Goal: Transaction & Acquisition: Book appointment/travel/reservation

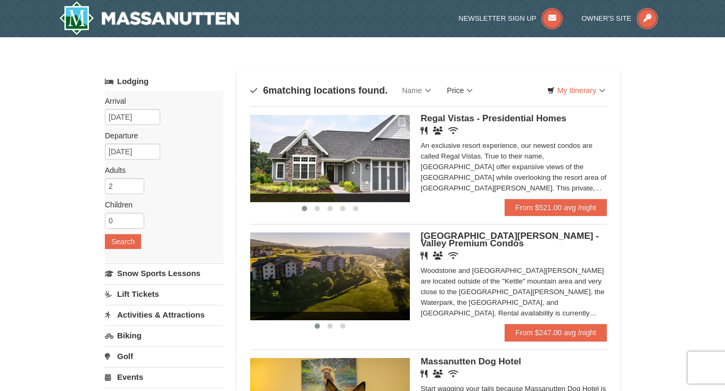
click at [473, 89] on link "Price" at bounding box center [460, 90] width 42 height 21
click at [481, 109] on link "Price (Low to High)" at bounding box center [482, 112] width 85 height 14
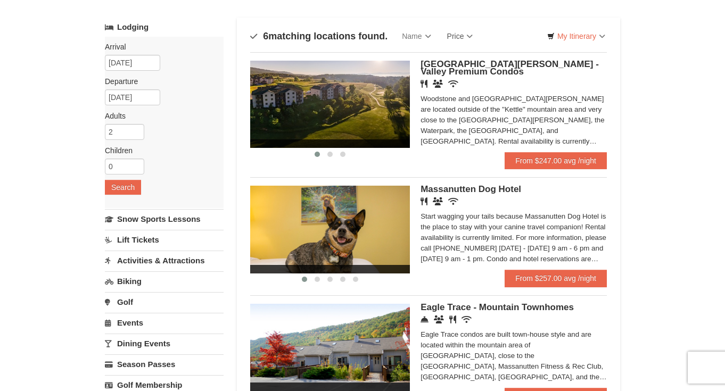
scroll to position [50, 0]
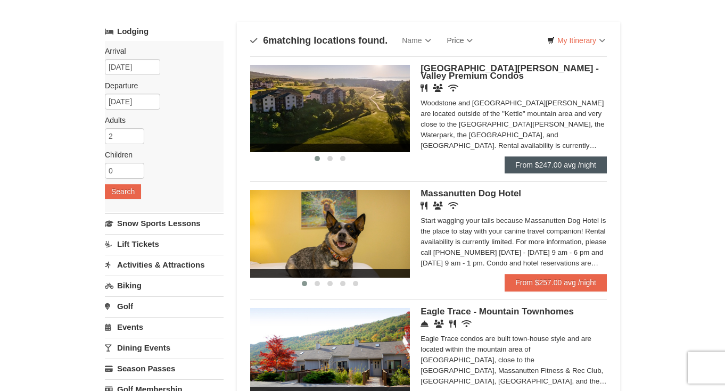
click at [547, 163] on link "From $247.00 avg /night" at bounding box center [556, 164] width 102 height 17
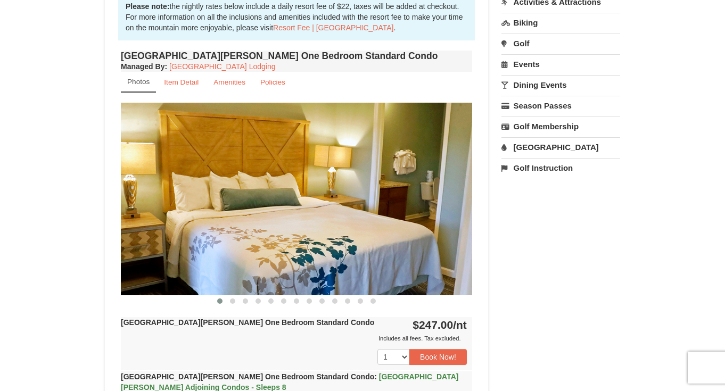
scroll to position [332, 0]
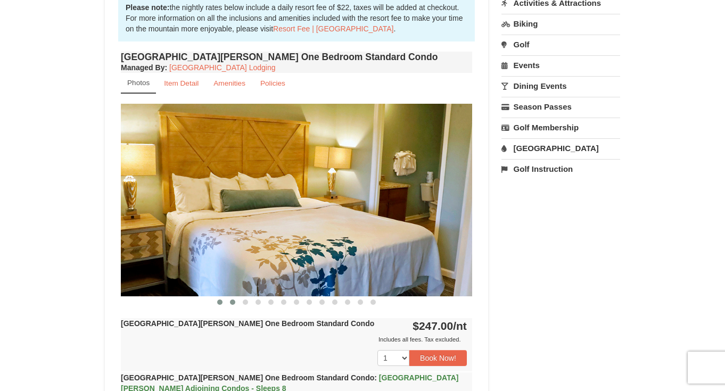
click at [233, 302] on span at bounding box center [232, 302] width 5 height 5
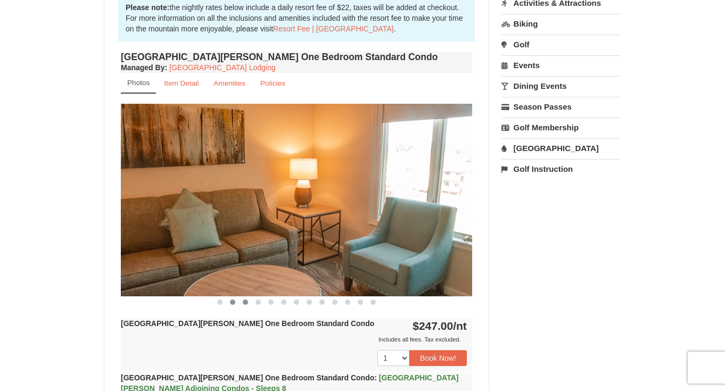
click at [247, 302] on span at bounding box center [245, 302] width 5 height 5
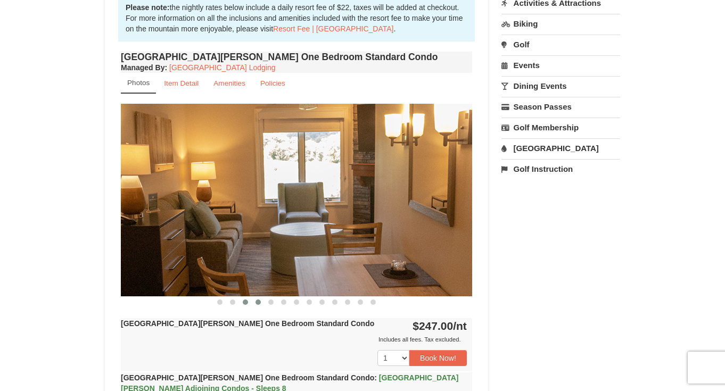
click at [258, 302] on span at bounding box center [257, 302] width 5 height 5
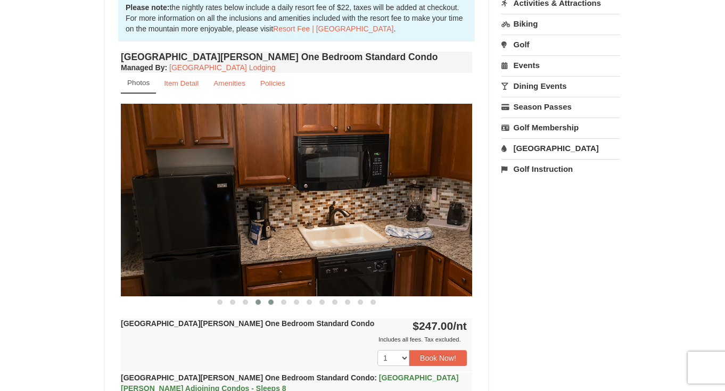
click at [269, 303] on span at bounding box center [270, 302] width 5 height 5
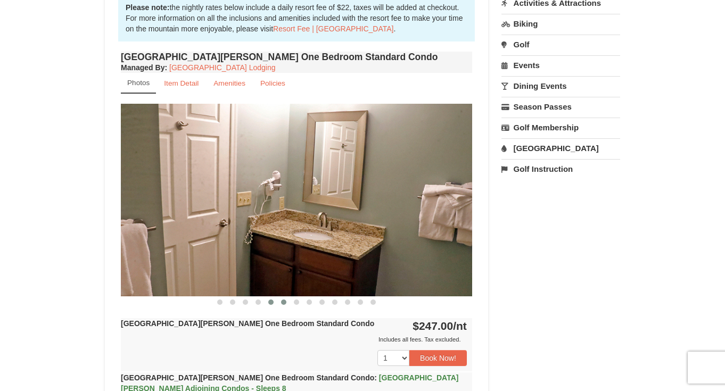
click at [283, 303] on span at bounding box center [283, 302] width 5 height 5
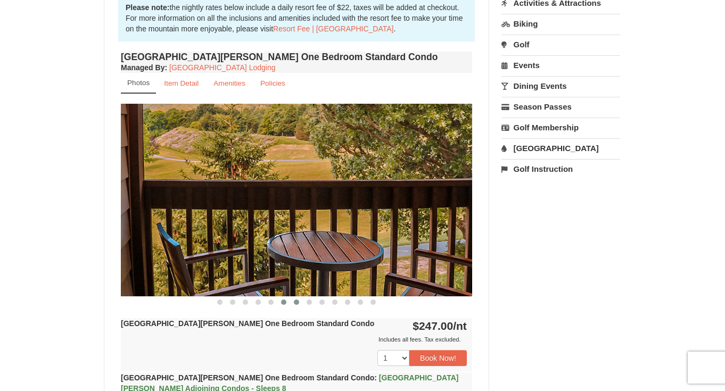
click at [296, 303] on span at bounding box center [296, 302] width 5 height 5
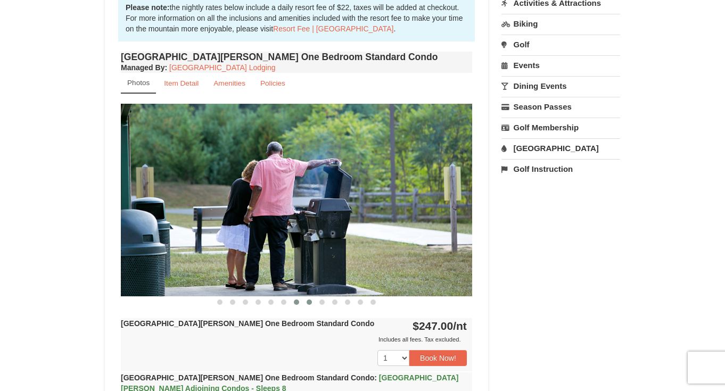
click at [309, 302] on span at bounding box center [309, 302] width 5 height 5
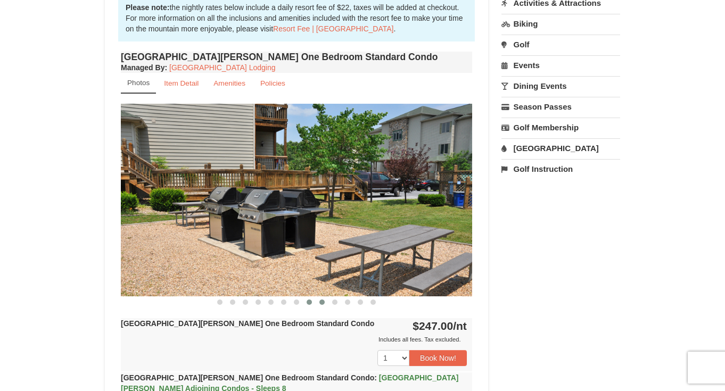
click at [322, 304] on span at bounding box center [321, 302] width 5 height 5
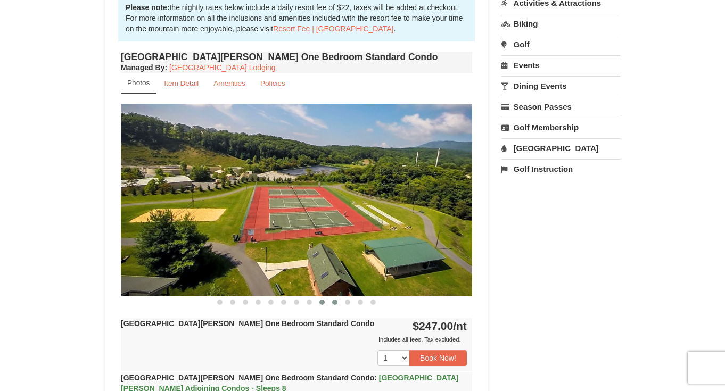
click at [337, 302] on button at bounding box center [334, 302] width 13 height 11
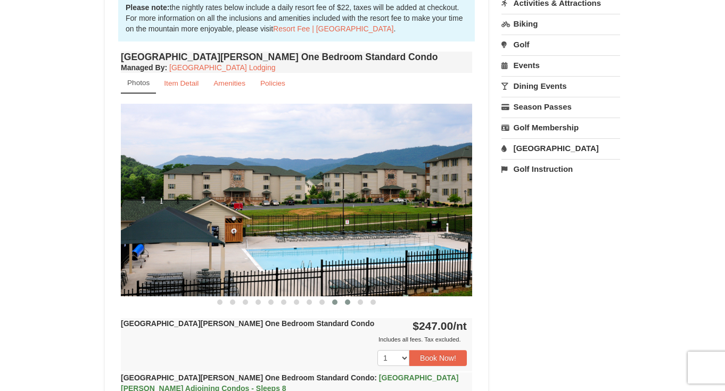
click at [350, 303] on button at bounding box center [347, 302] width 13 height 11
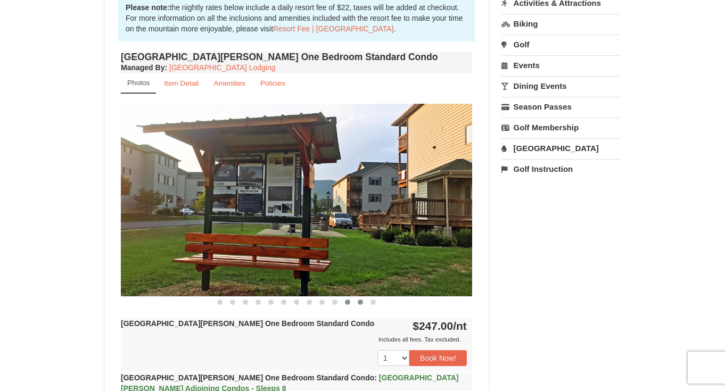
click at [359, 303] on span at bounding box center [360, 302] width 5 height 5
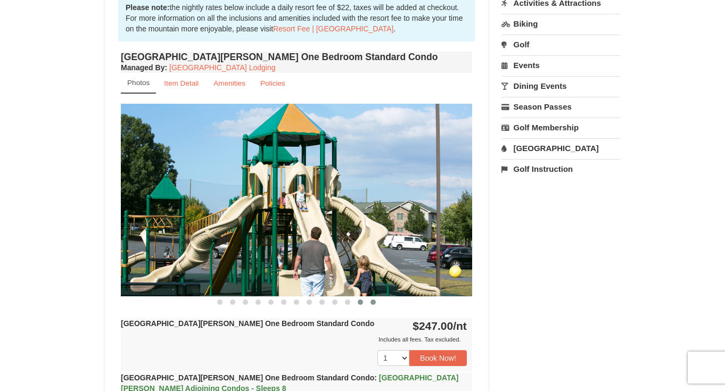
click at [374, 302] on span at bounding box center [372, 302] width 5 height 5
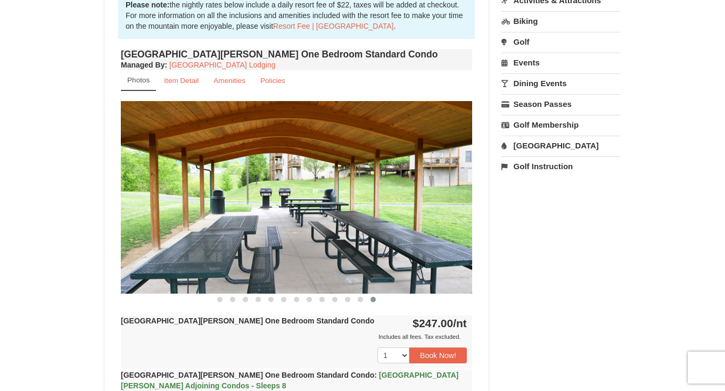
scroll to position [339, 0]
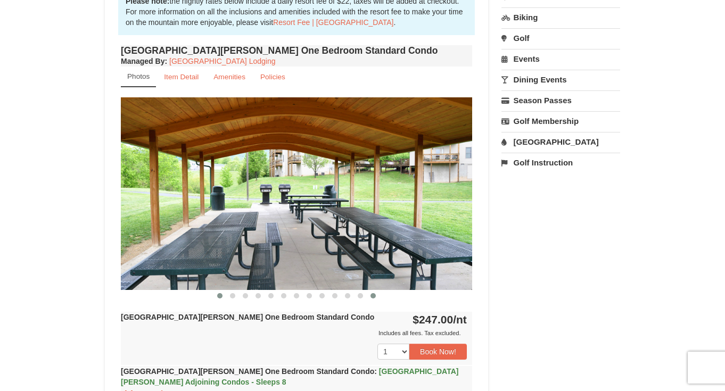
click at [219, 295] on span at bounding box center [219, 295] width 5 height 5
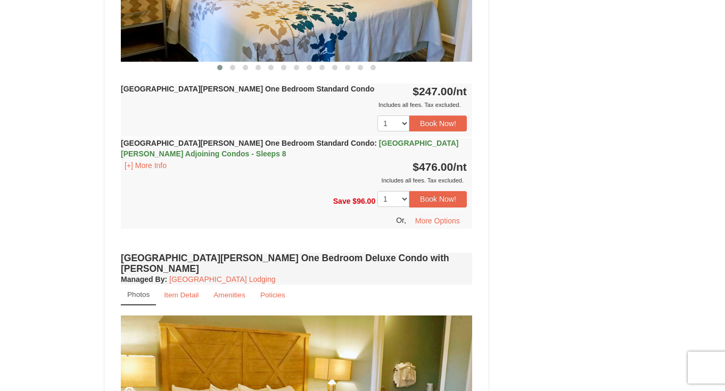
scroll to position [510, 0]
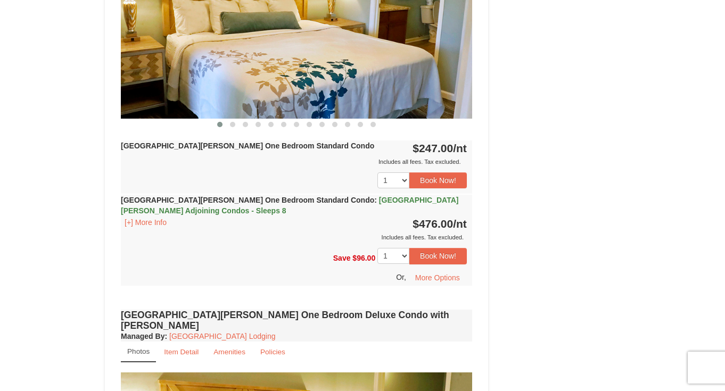
click at [180, 0] on img at bounding box center [296, 22] width 351 height 192
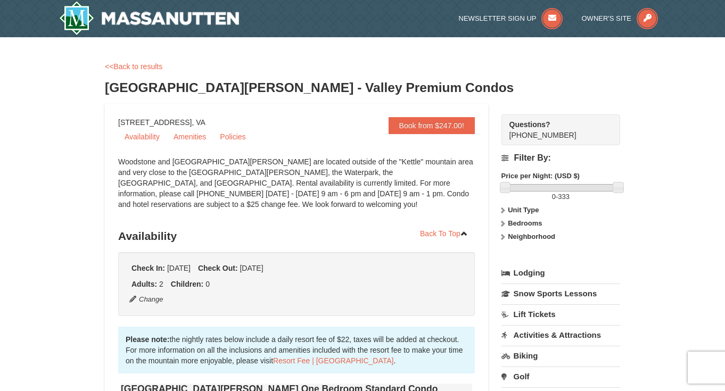
scroll to position [0, 0]
